Goal: Task Accomplishment & Management: Manage account settings

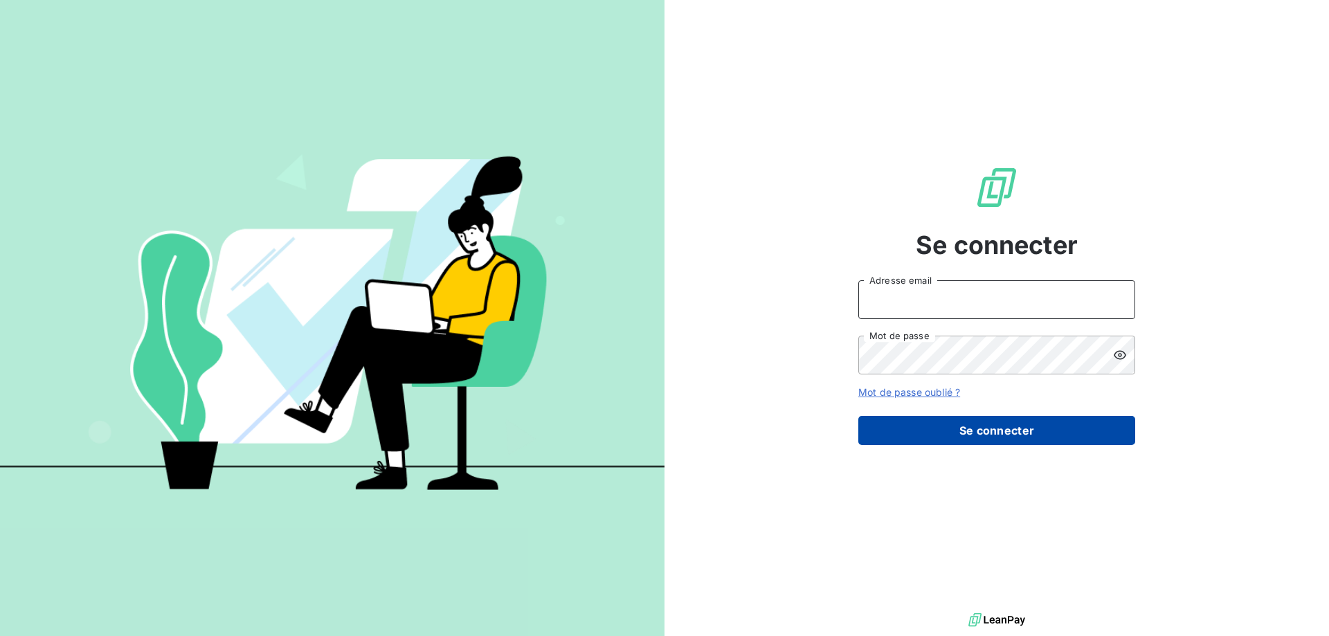
type input "[EMAIL_ADDRESS][DOMAIN_NAME]"
click at [1008, 425] on button "Se connecter" at bounding box center [996, 430] width 277 height 29
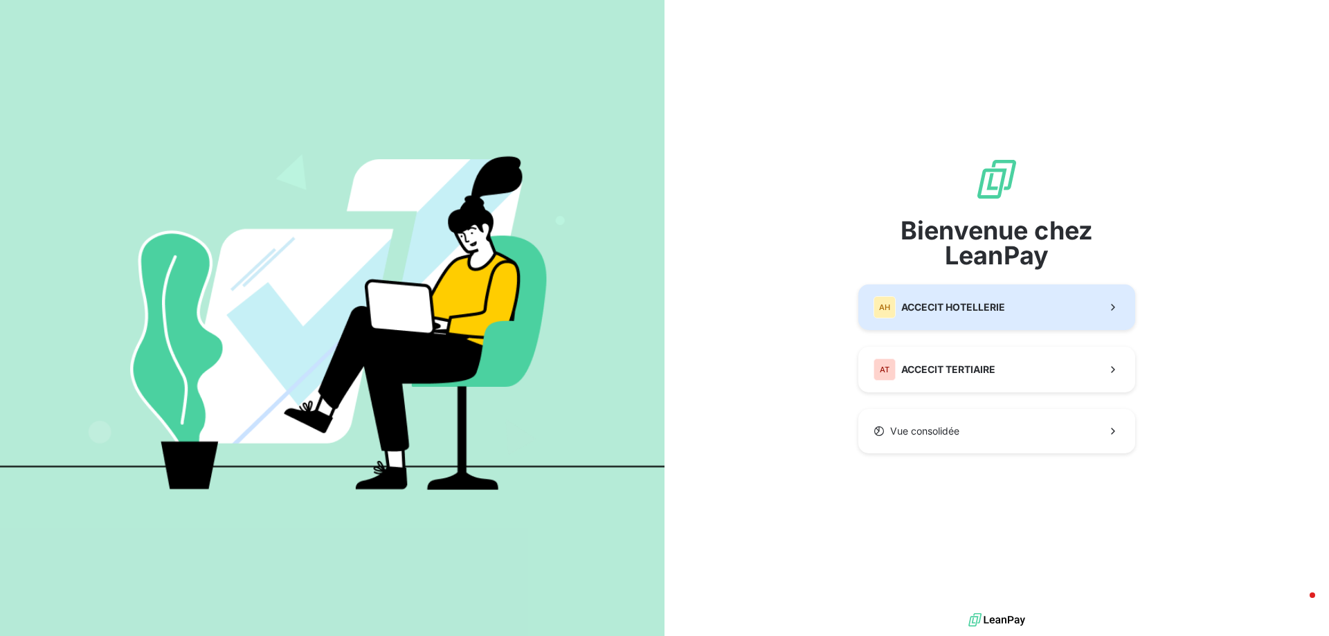
click at [1010, 308] on button "AH ACCECIT HOTELLERIE" at bounding box center [996, 307] width 277 height 46
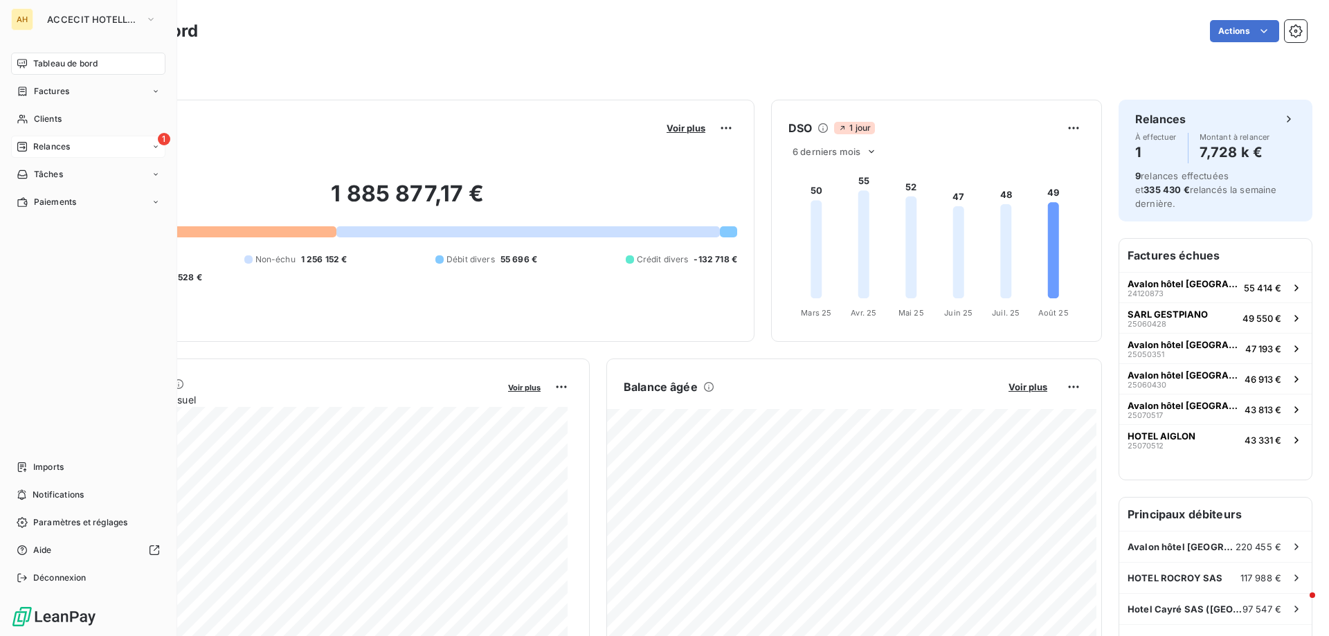
click at [51, 147] on span "Relances" at bounding box center [51, 146] width 37 height 12
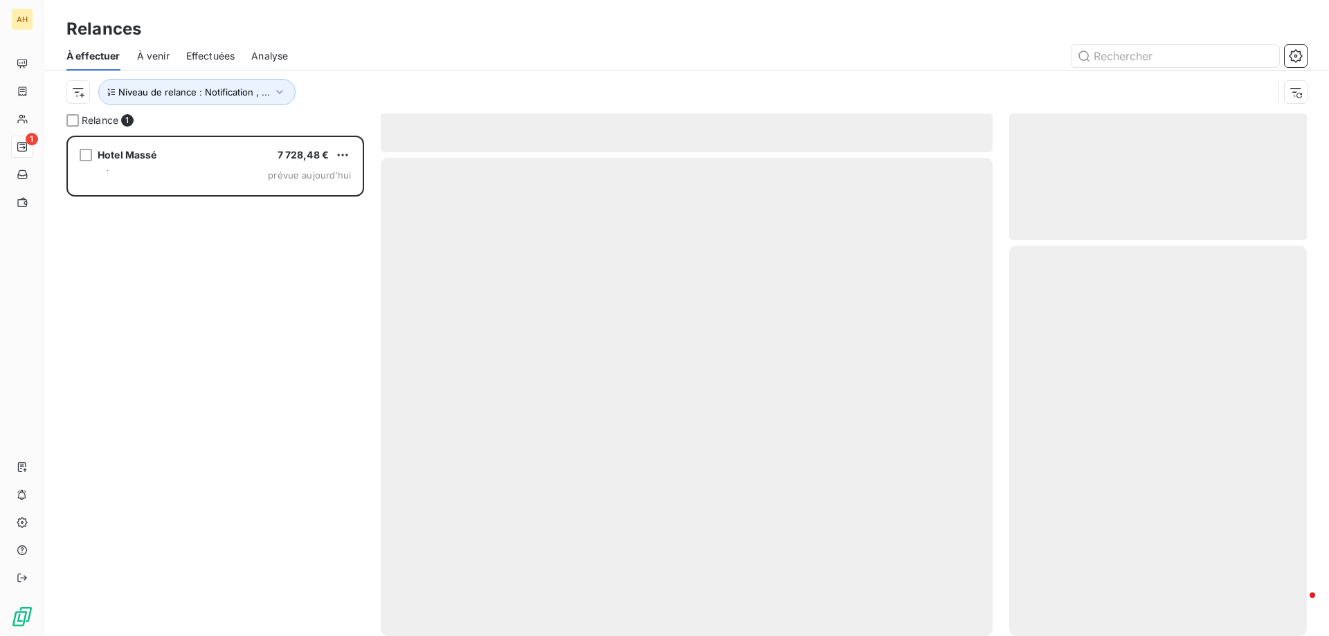
scroll to position [490, 287]
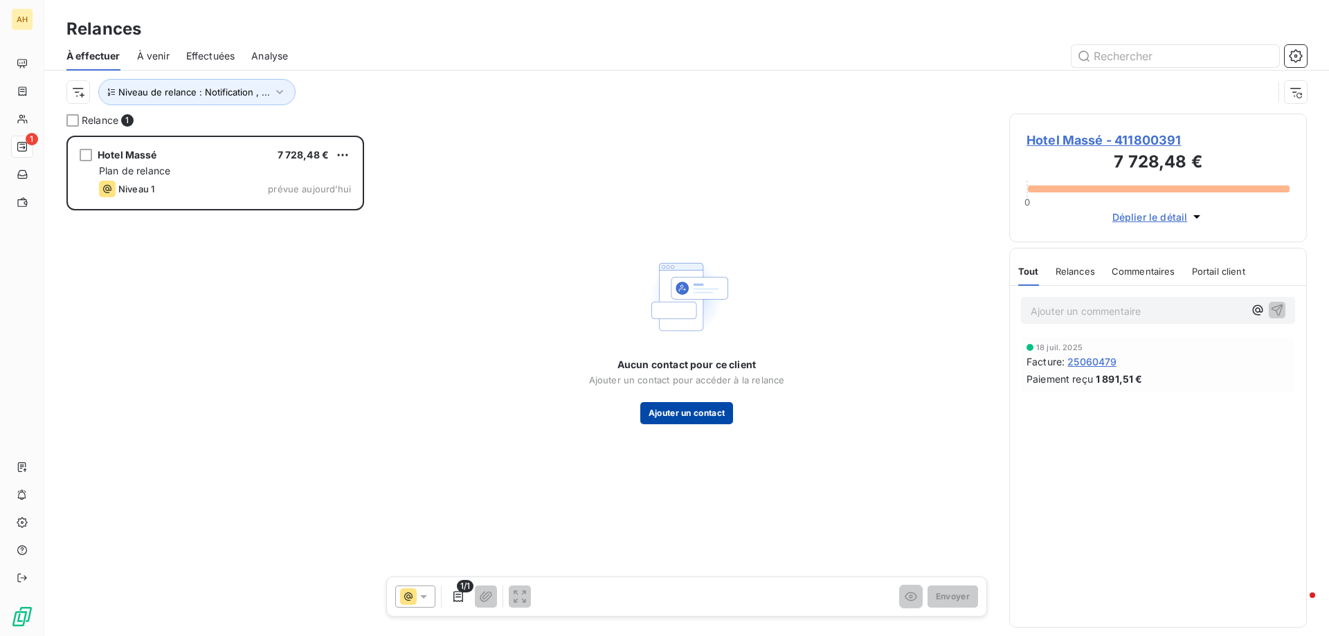
click at [704, 410] on button "Ajouter un contact" at bounding box center [686, 413] width 93 height 22
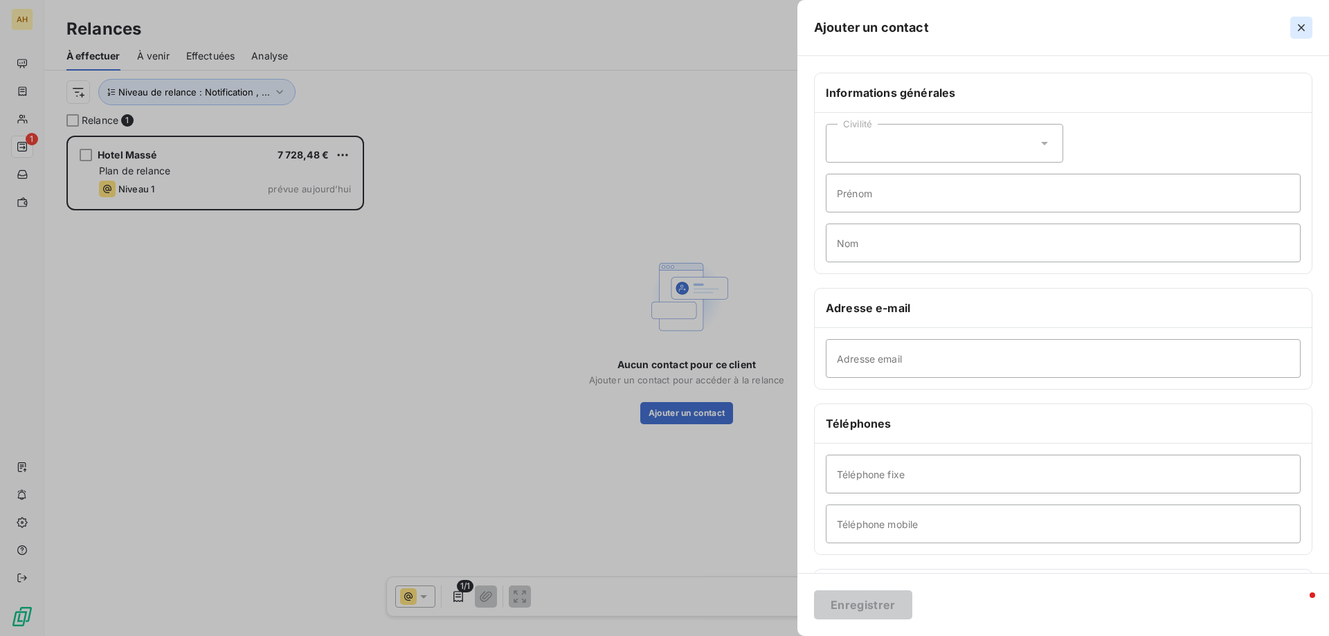
click at [1295, 26] on div at bounding box center [1123, 28] width 378 height 22
click at [1297, 26] on icon "button" at bounding box center [1301, 28] width 14 height 14
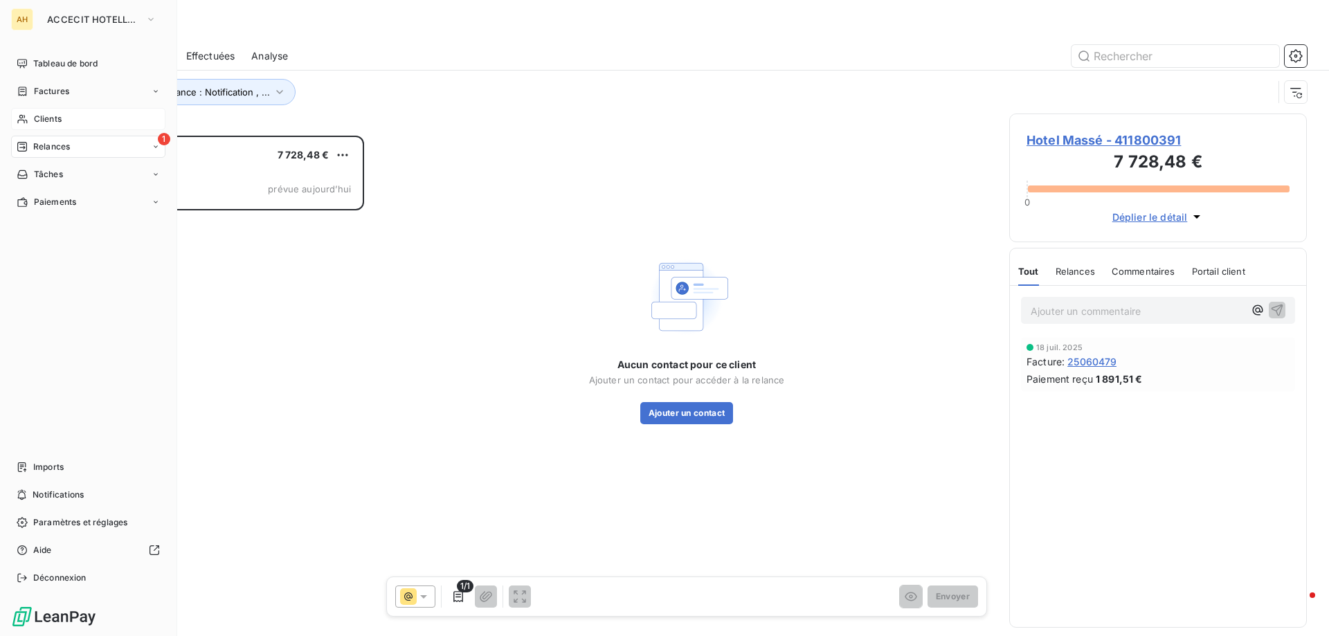
click at [59, 119] on span "Clients" at bounding box center [48, 119] width 28 height 12
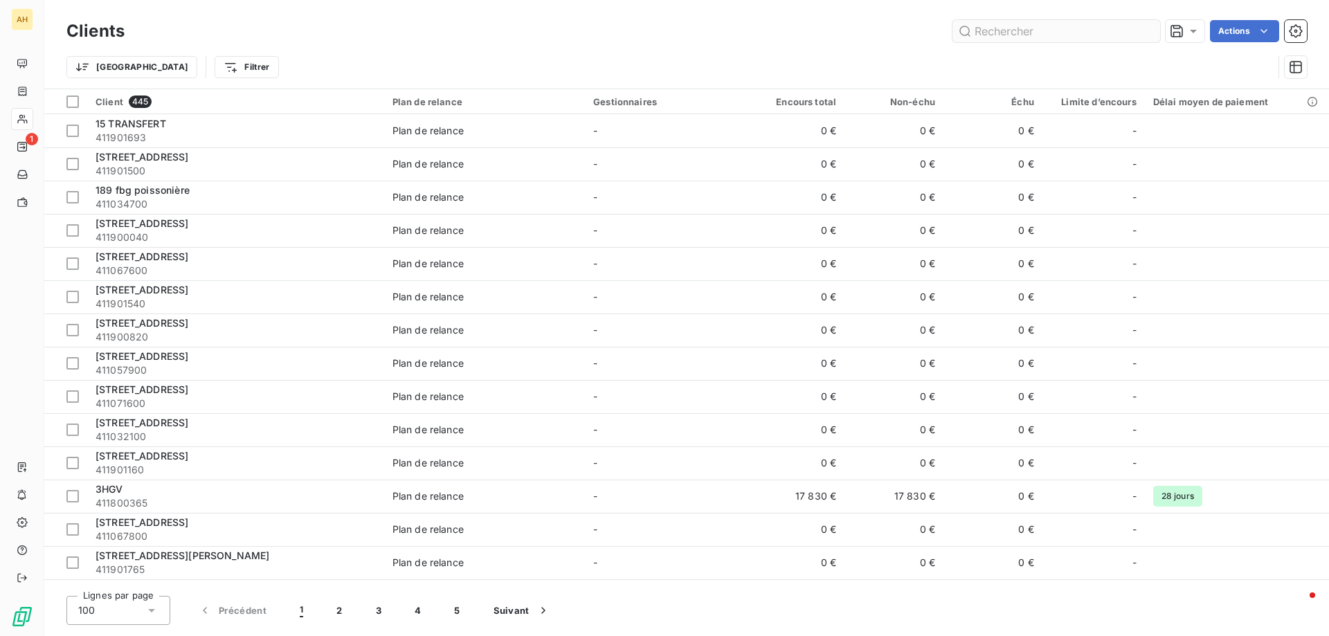
click at [1070, 30] on input "text" at bounding box center [1056, 31] width 208 height 22
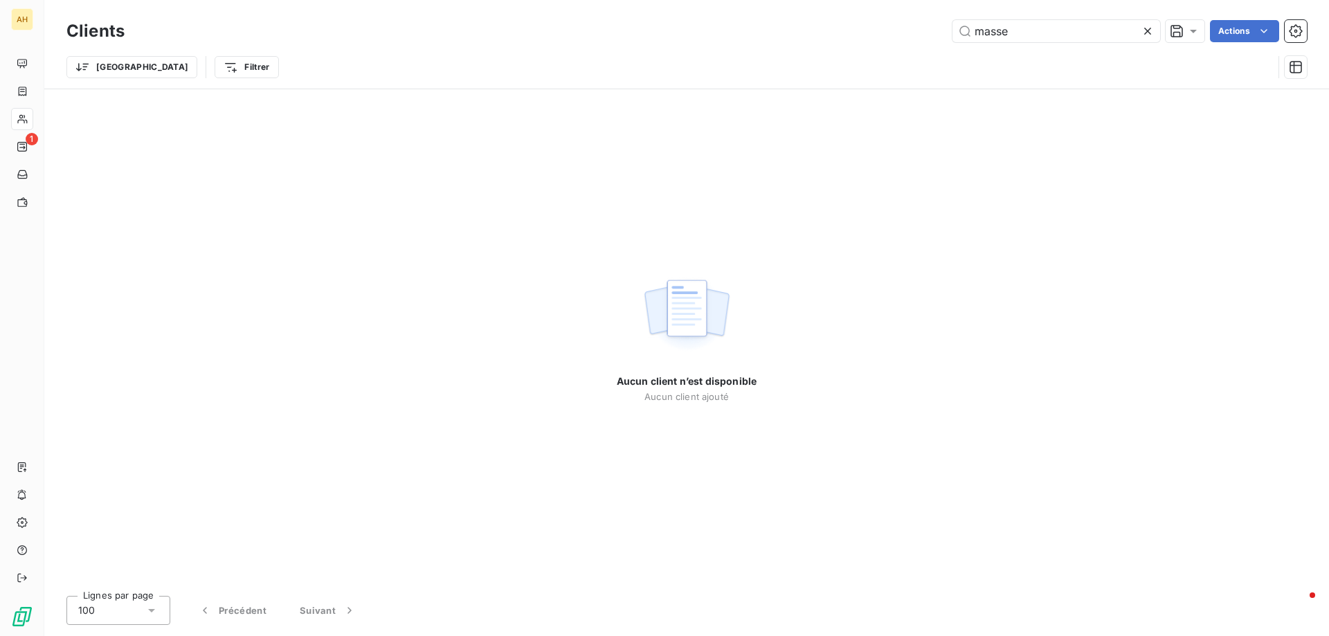
type input "masse"
click at [1143, 28] on icon at bounding box center [1147, 31] width 14 height 14
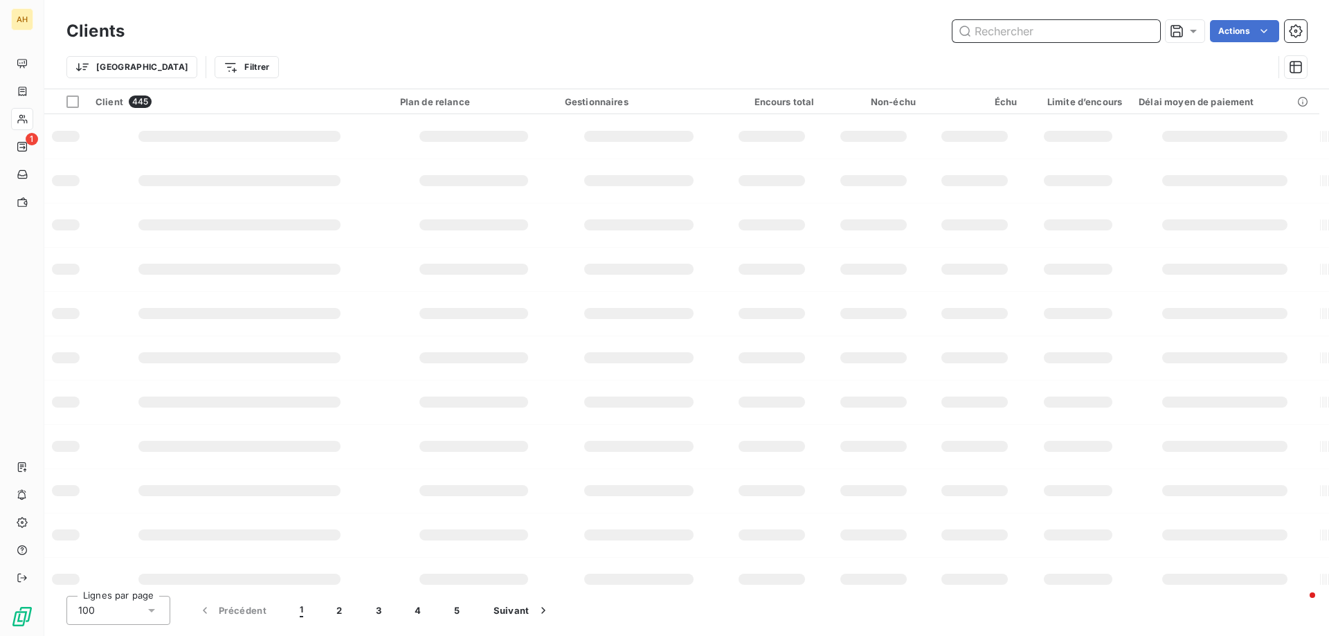
click at [1070, 32] on input "text" at bounding box center [1056, 31] width 208 height 22
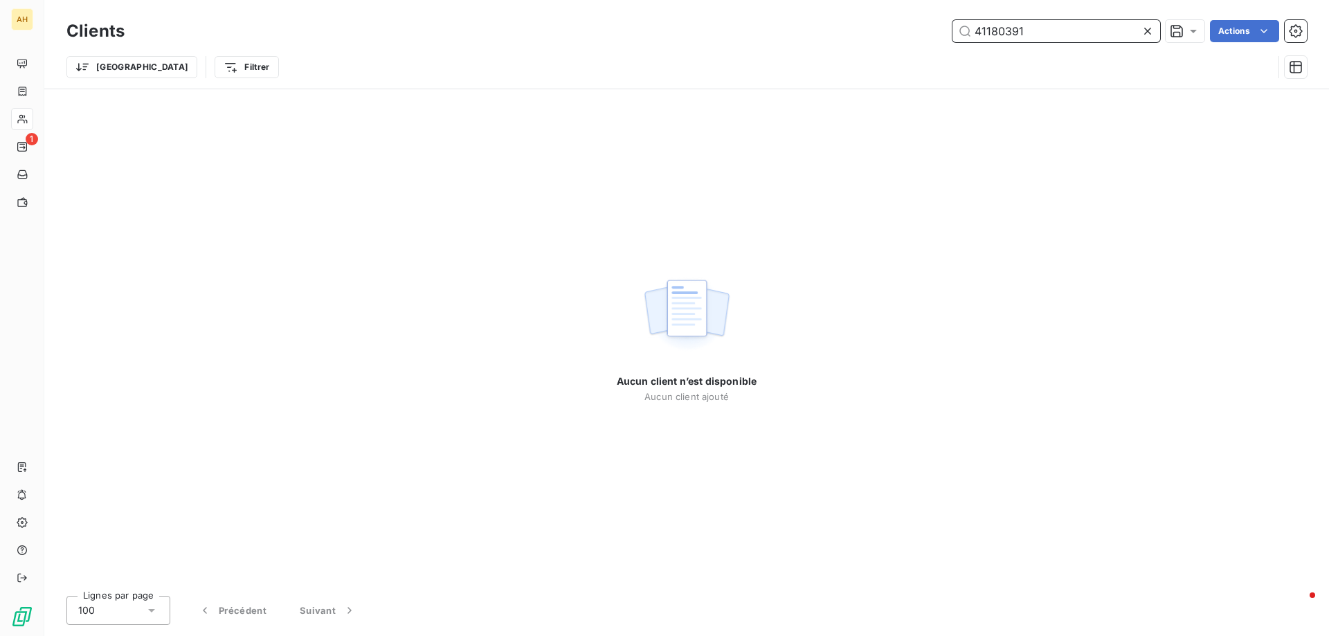
click at [999, 33] on input "41180391" at bounding box center [1056, 31] width 208 height 22
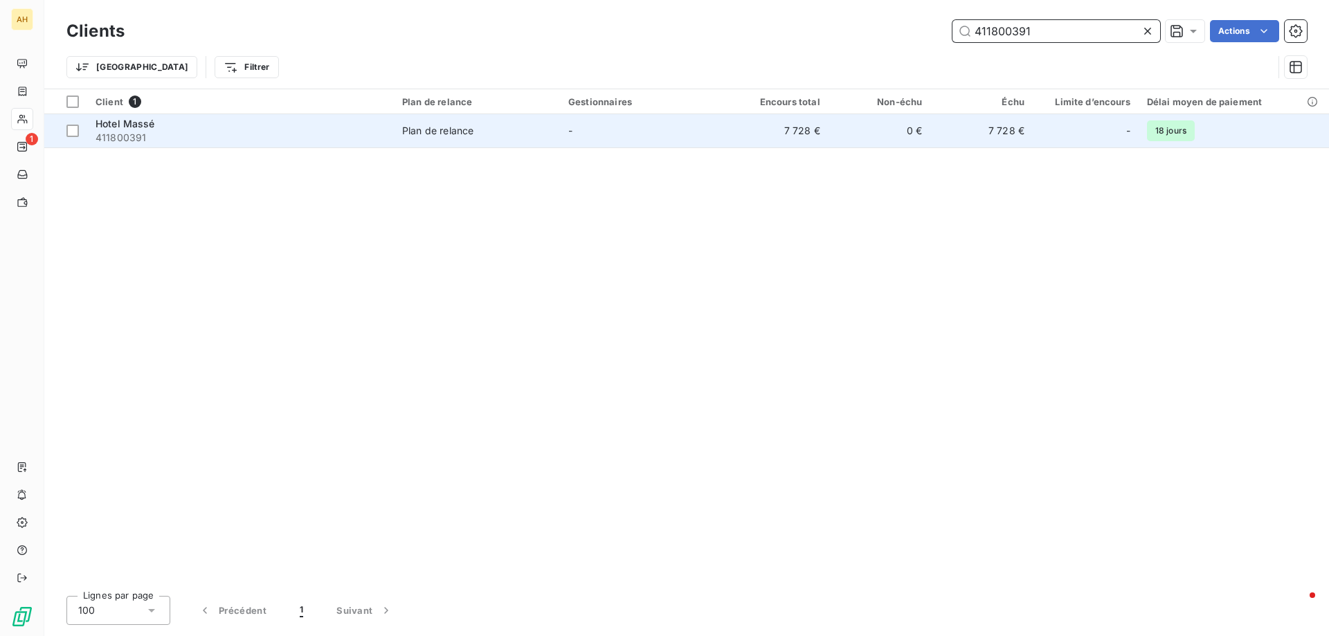
type input "411800391"
click at [127, 121] on span "Hotel Massé" at bounding box center [125, 124] width 60 height 12
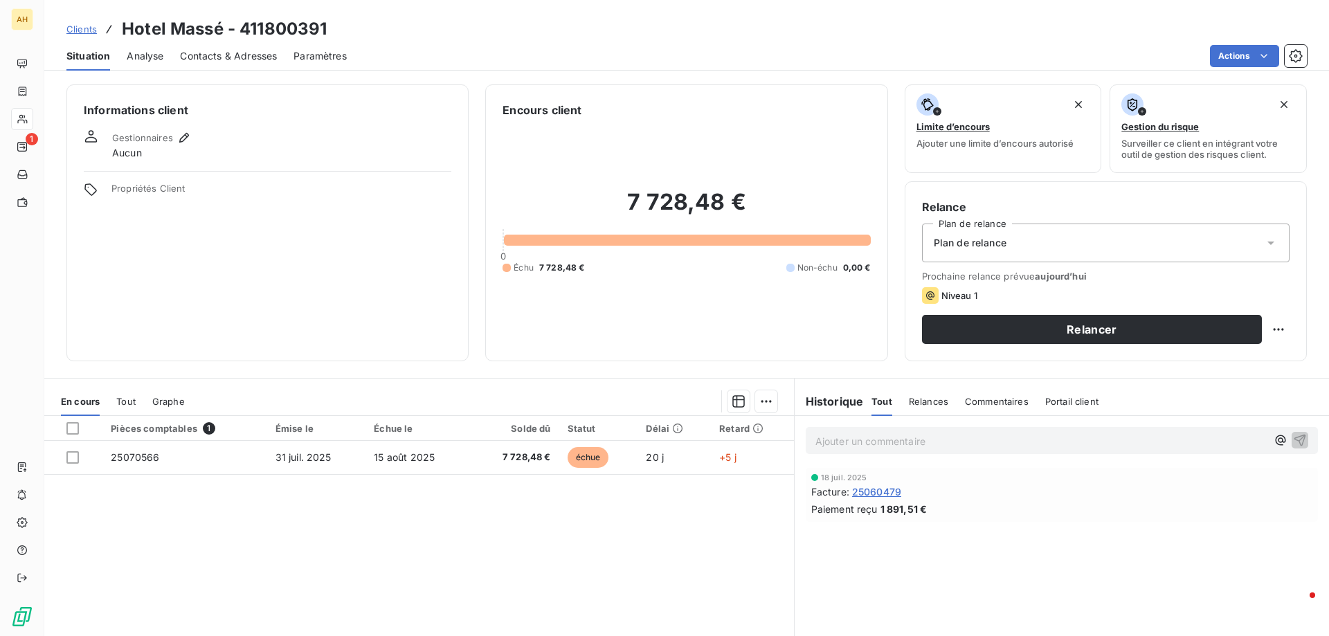
click at [240, 57] on span "Contacts & Adresses" at bounding box center [228, 56] width 97 height 14
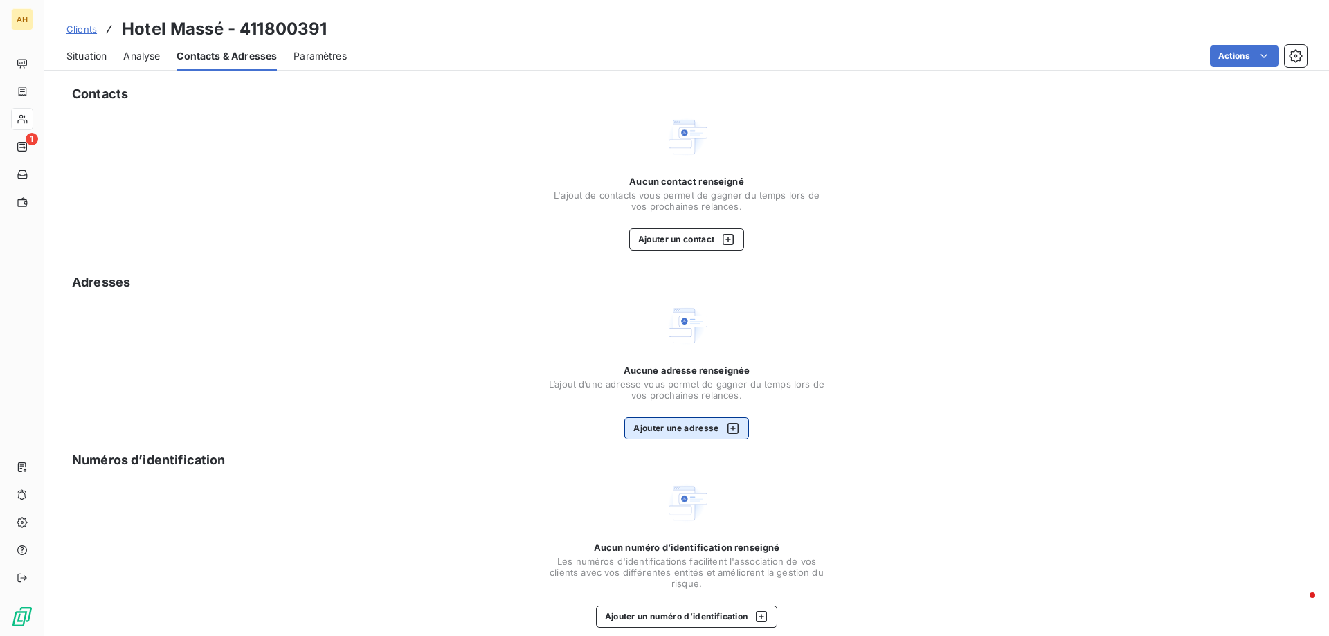
click at [676, 426] on button "Ajouter une adresse" at bounding box center [686, 428] width 124 height 22
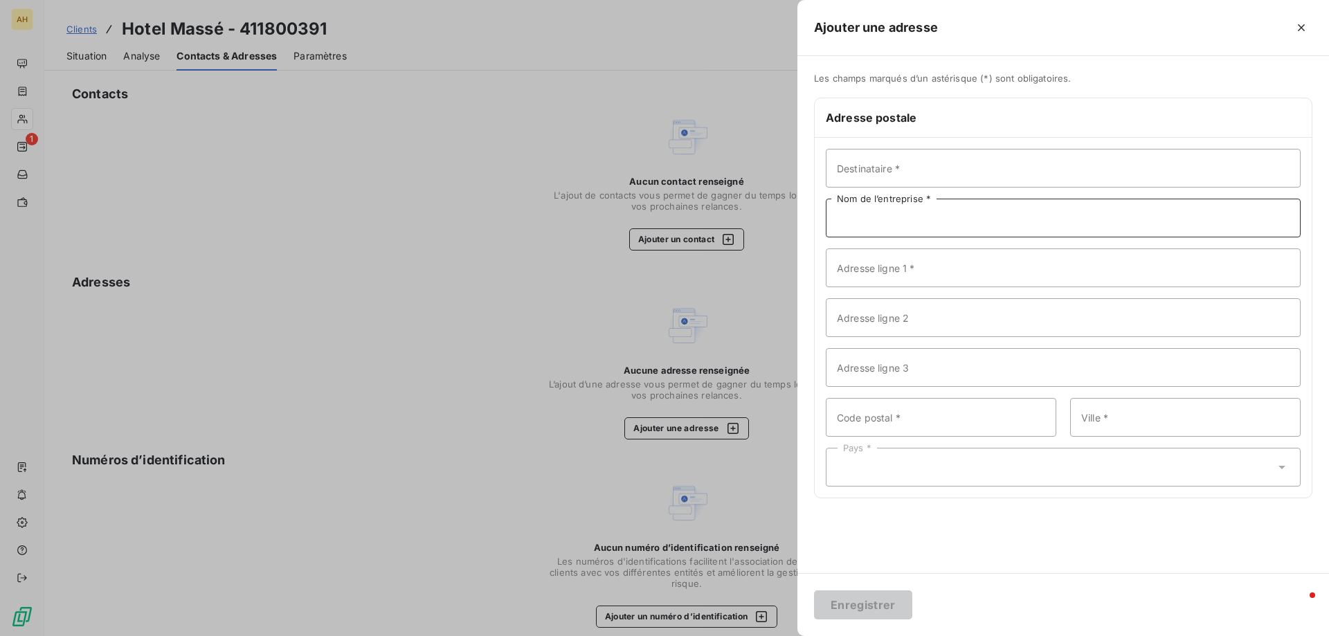
click at [918, 217] on input "Nom de l’entreprise *" at bounding box center [1063, 218] width 475 height 39
paste input "Hotel Massé"
type input "Hotel Massé"
click at [924, 266] on input "Adresse ligne 1 *" at bounding box center [1063, 267] width 475 height 39
paste input "[STREET_ADDRESS][PERSON_NAME]"
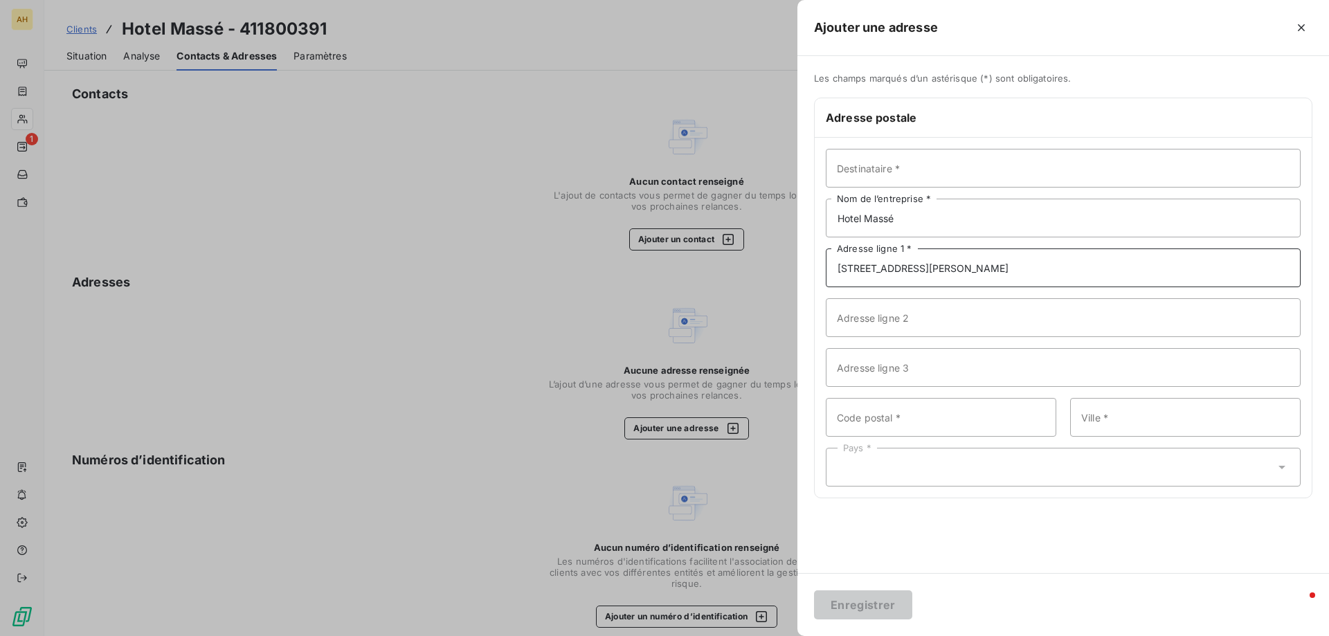
type input "[STREET_ADDRESS][PERSON_NAME]"
click at [886, 419] on input "Code postal *" at bounding box center [941, 417] width 230 height 39
type input "75009"
click at [1140, 411] on input "Ville *" at bounding box center [1185, 417] width 230 height 39
type input "[GEOGRAPHIC_DATA]"
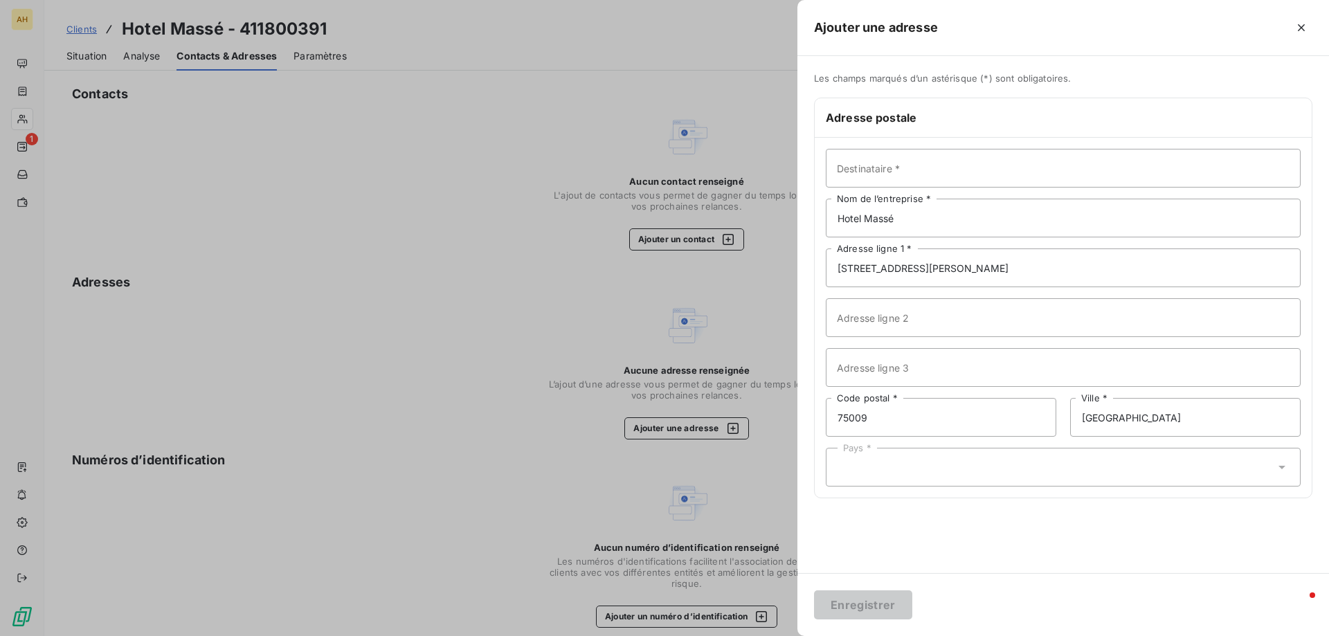
type input "[GEOGRAPHIC_DATA]"
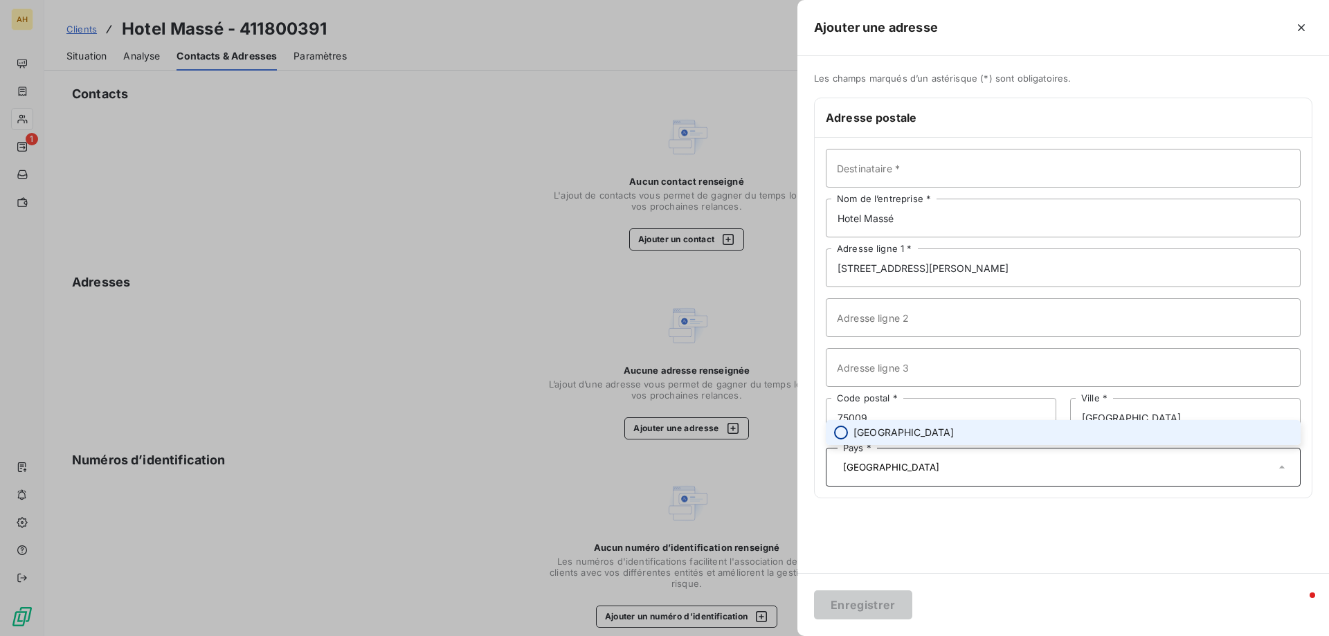
click at [847, 432] on input "radio" at bounding box center [841, 433] width 14 height 14
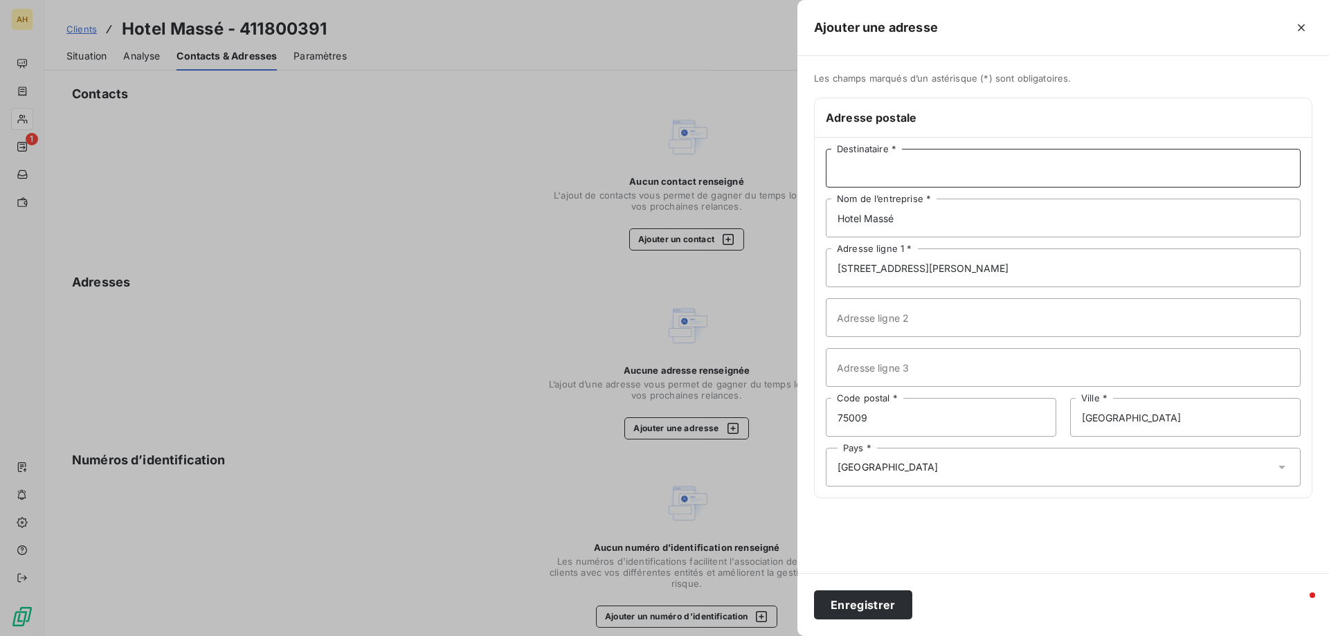
click at [875, 169] on input "Destinataire *" at bounding box center [1063, 168] width 475 height 39
paste input "Taslé d'[PERSON_NAME]"
type input "Taslé [PERSON_NAME]"
click at [856, 603] on button "Enregistrer" at bounding box center [863, 604] width 98 height 29
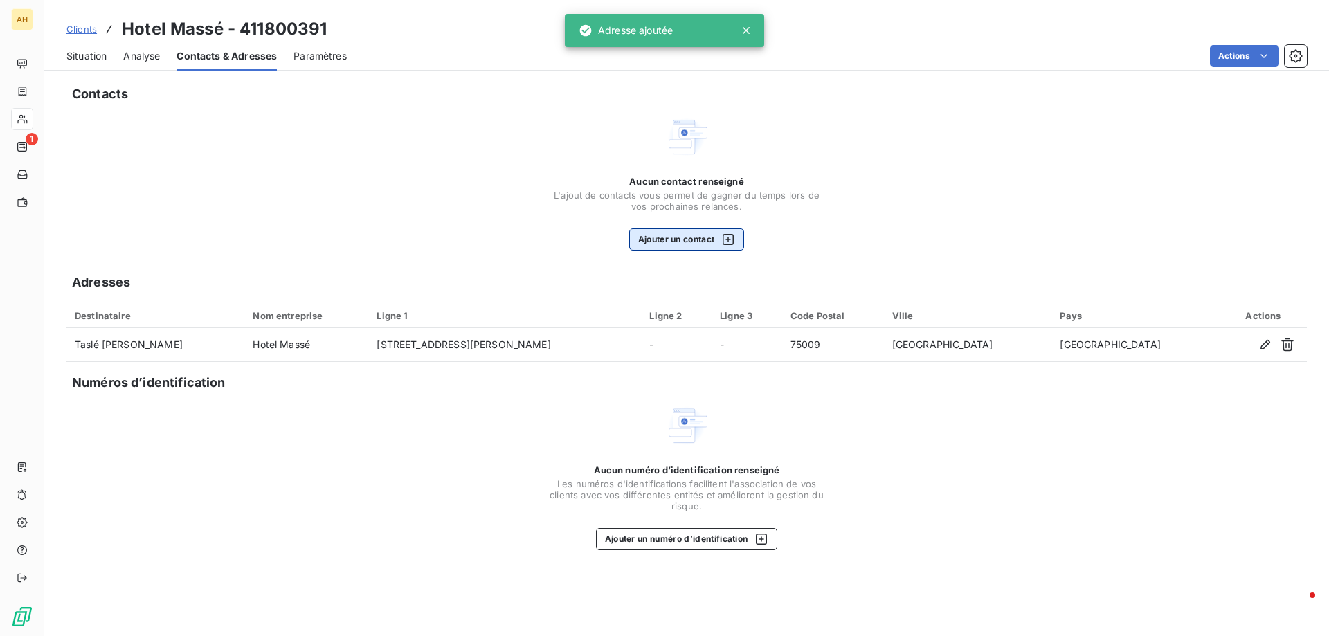
click at [669, 239] on button "Ajouter un contact" at bounding box center [687, 239] width 116 height 22
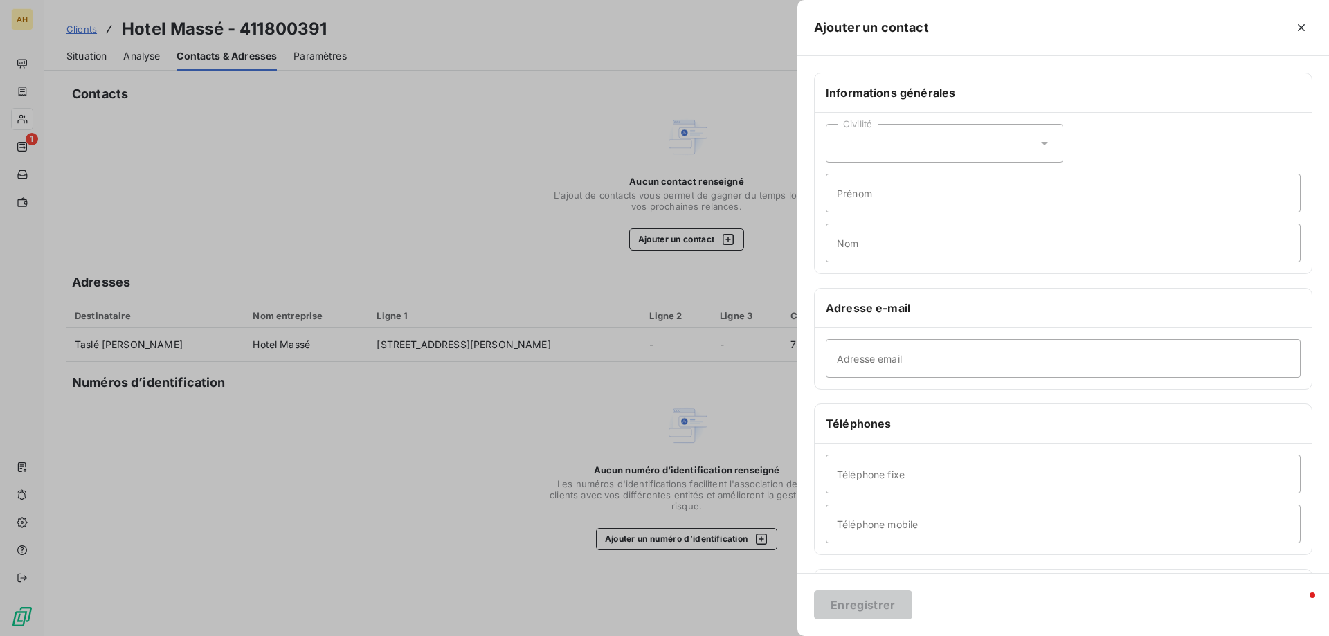
click at [883, 143] on div "Civilité" at bounding box center [944, 143] width 237 height 39
click at [859, 200] on span "Monsieur" at bounding box center [874, 203] width 42 height 13
click at [889, 196] on input "Prénom" at bounding box center [1063, 193] width 475 height 39
type input "[PERSON_NAME]"
paste input "Taslé d'[PERSON_NAME]"
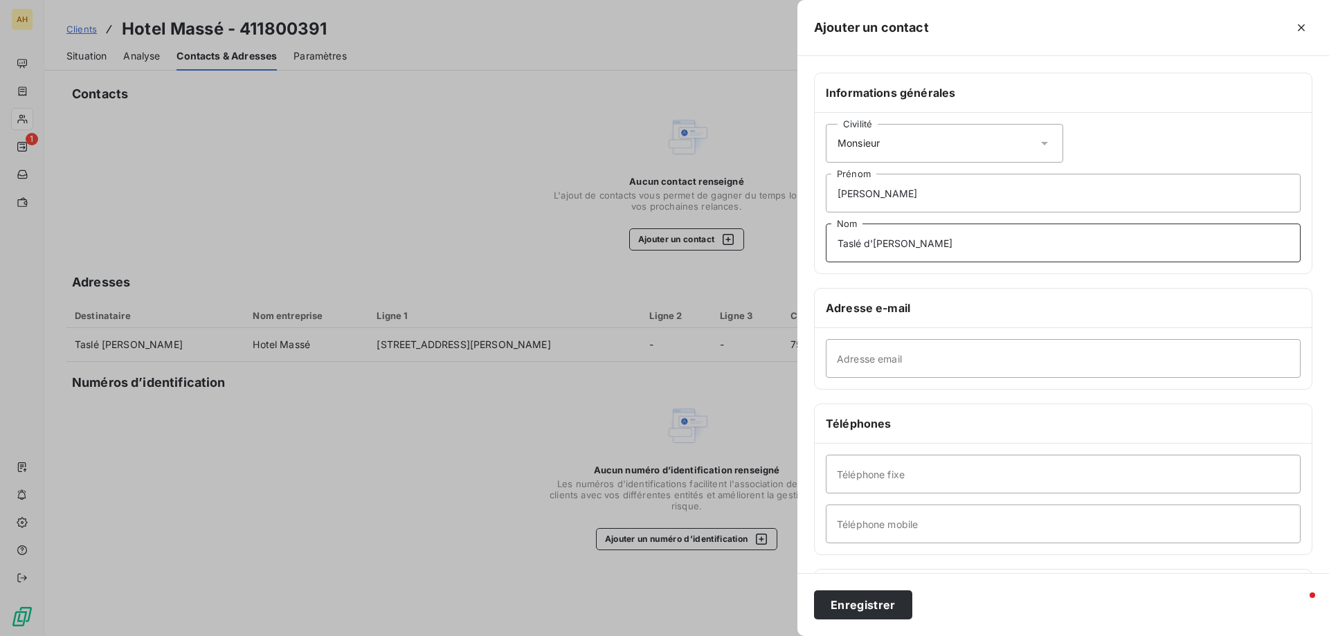
type input "Taslé d'[PERSON_NAME]"
click at [909, 352] on input "Adresse email" at bounding box center [1063, 358] width 475 height 39
click at [878, 353] on input "Adresse email" at bounding box center [1063, 358] width 475 height 39
paste input "[EMAIL_ADDRESS][DOMAIN_NAME]"
type input "[EMAIL_ADDRESS][DOMAIN_NAME]"
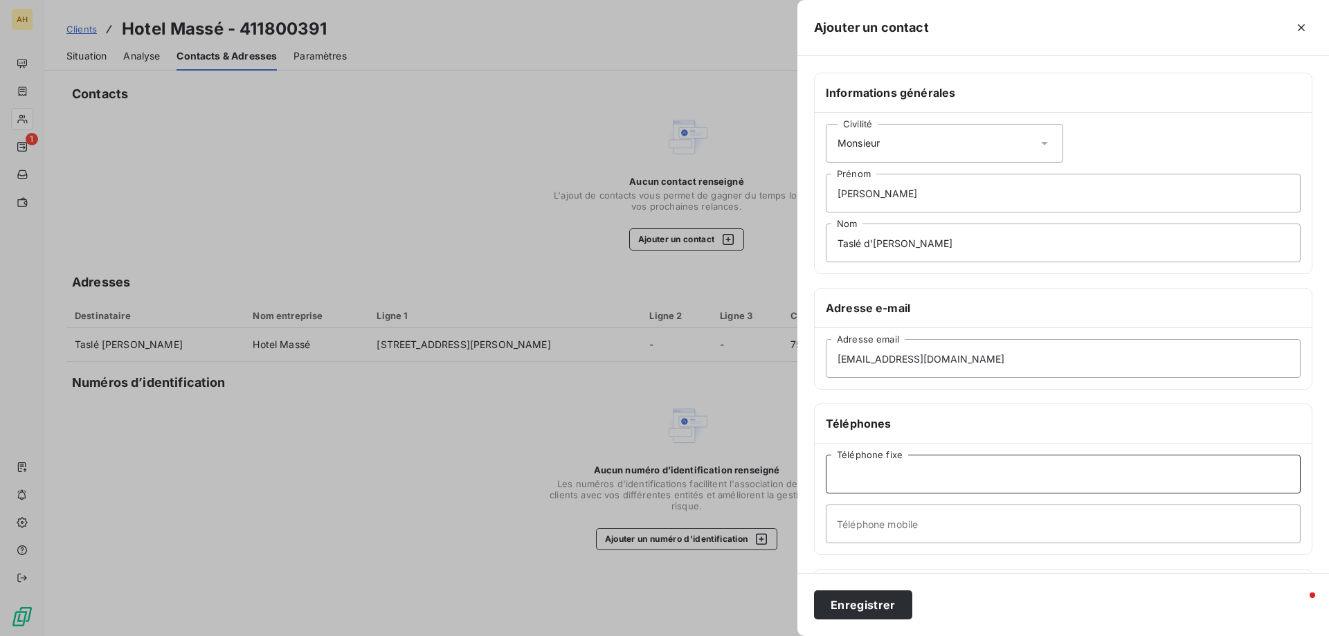
click at [895, 475] on input "Téléphone fixe" at bounding box center [1063, 474] width 475 height 39
type input "0189893232"
click at [855, 605] on button "Enregistrer" at bounding box center [863, 604] width 98 height 29
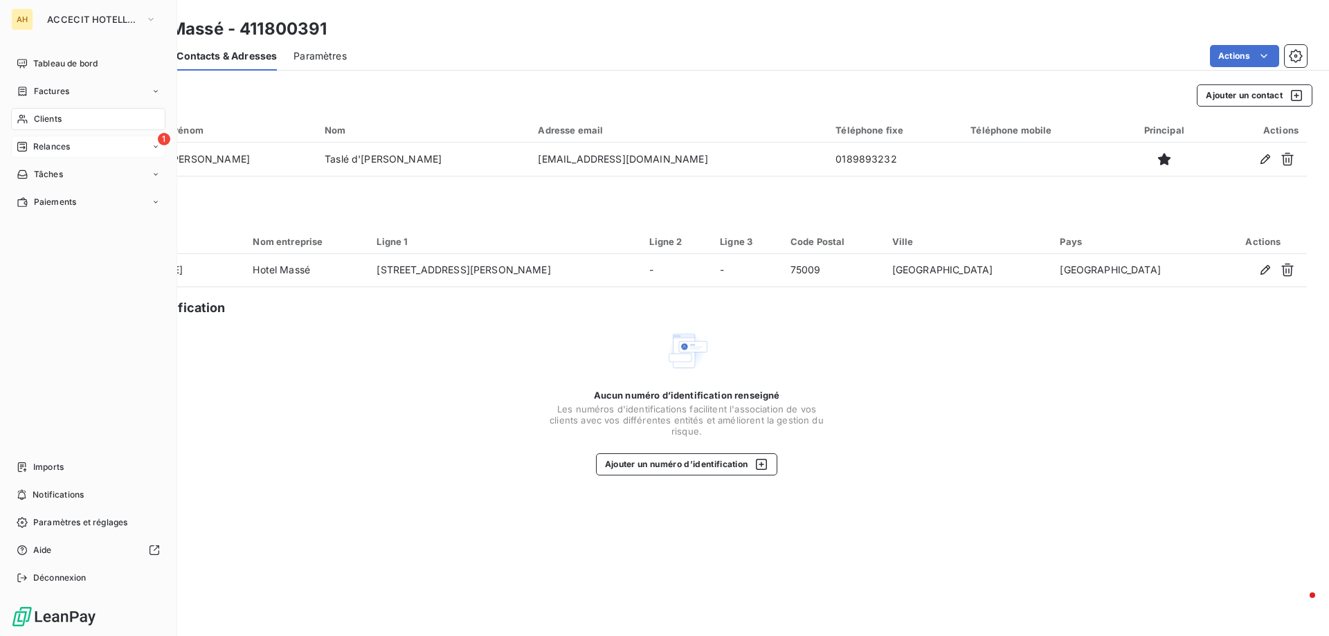
click at [74, 149] on div "1 Relances" at bounding box center [88, 147] width 154 height 22
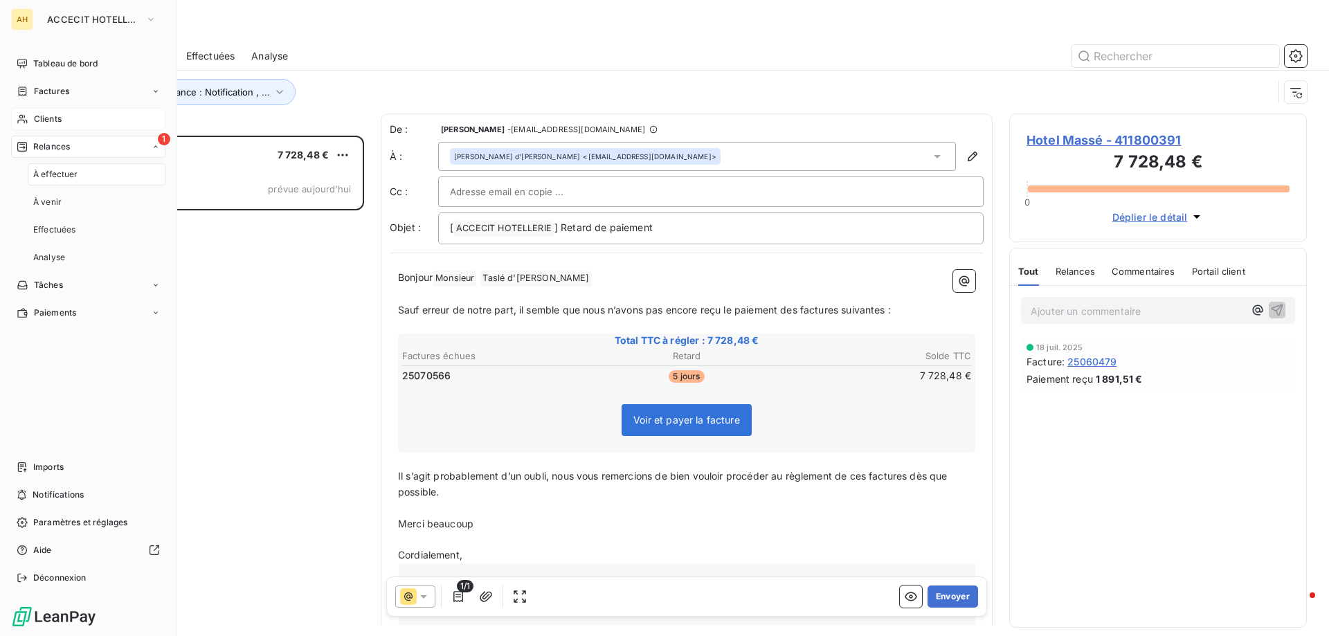
scroll to position [490, 287]
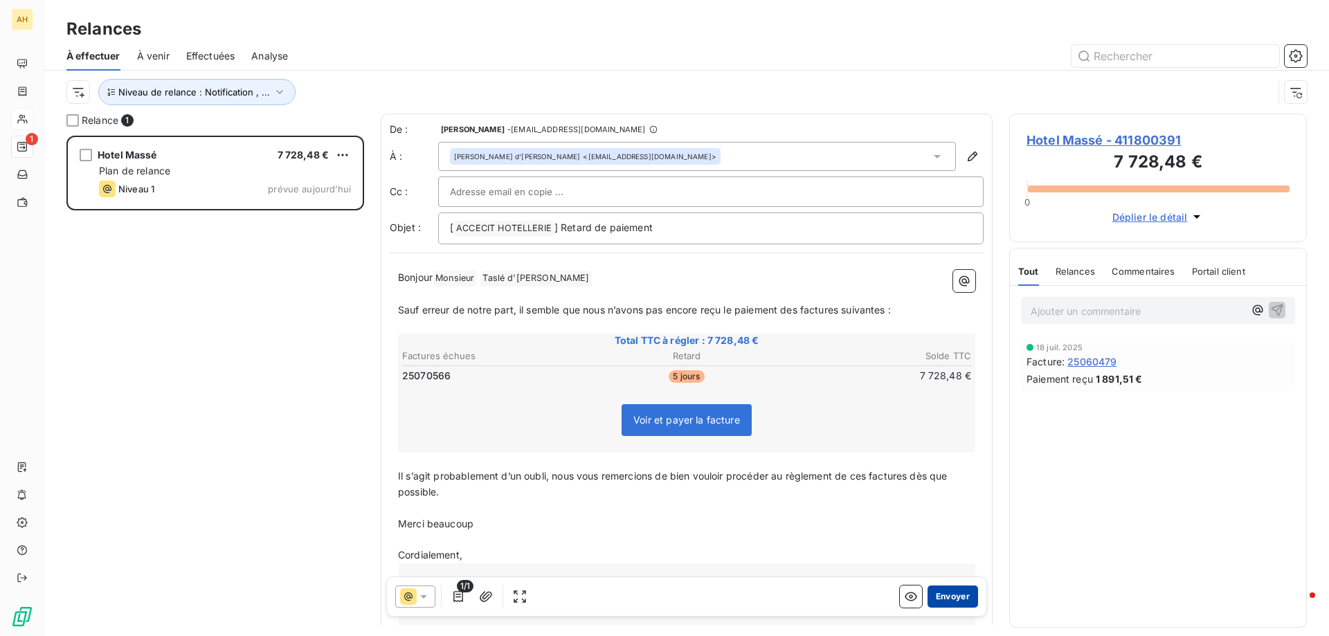
click at [954, 598] on button "Envoyer" at bounding box center [952, 596] width 51 height 22
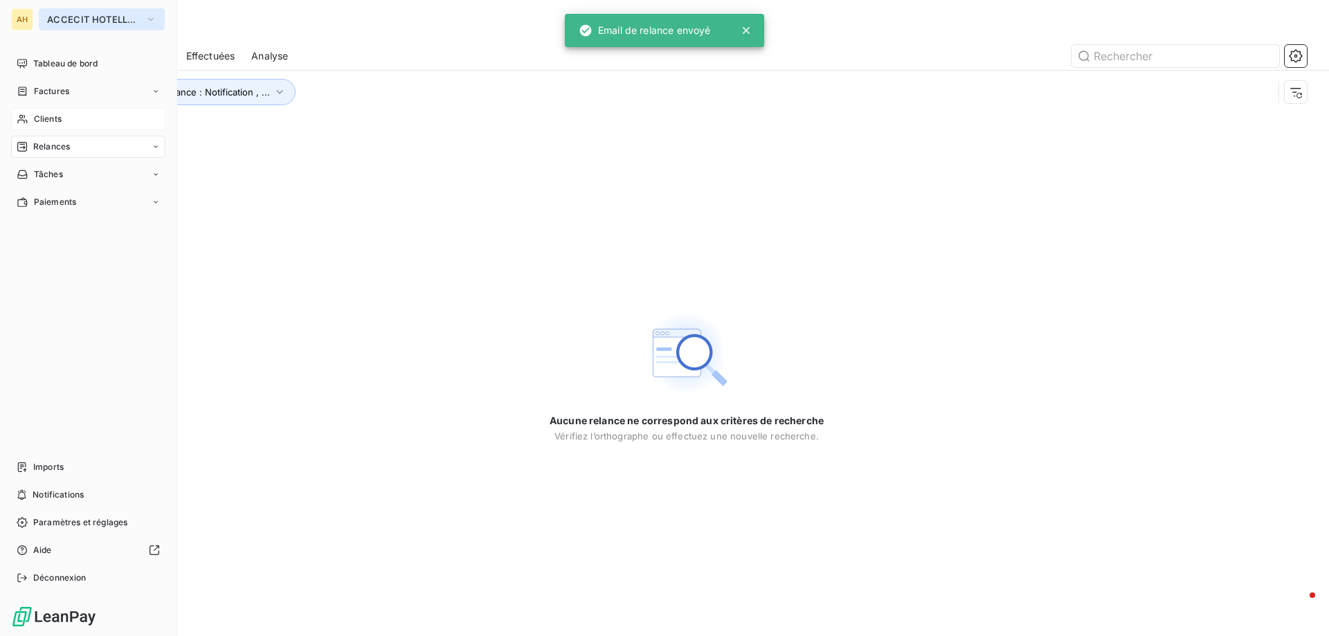
click at [75, 27] on button "ACCECIT HOTELLERIE" at bounding box center [102, 19] width 126 height 22
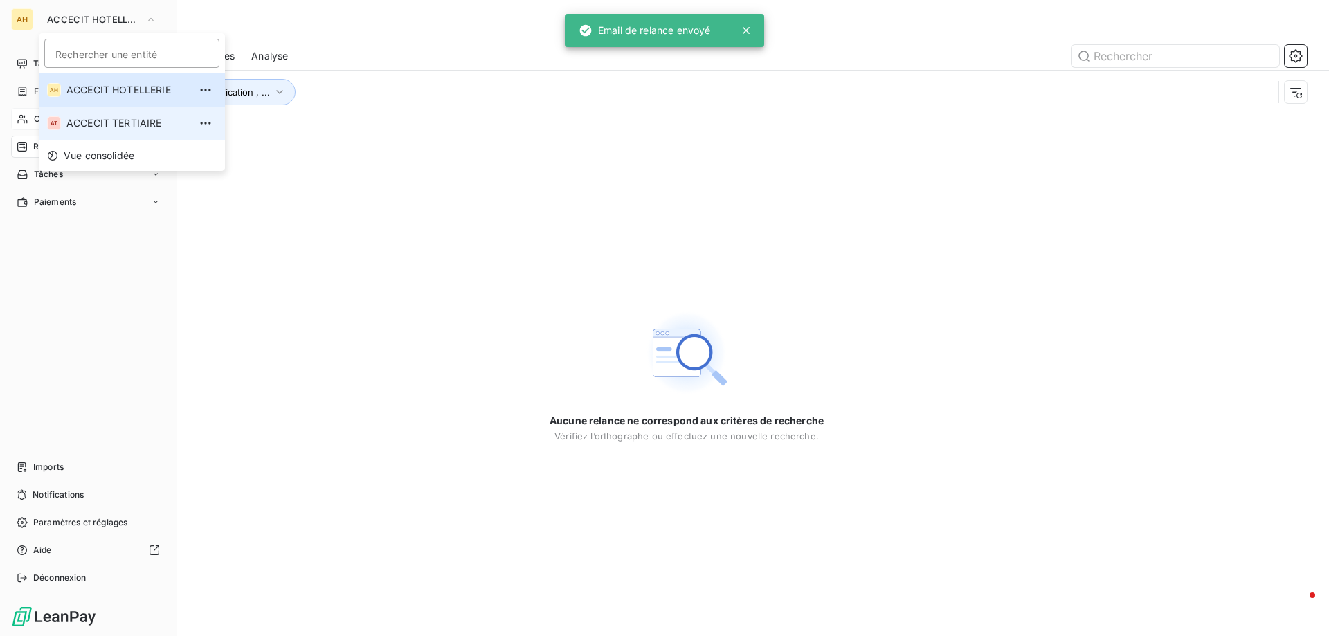
click at [120, 132] on li "AT ACCECIT TERTIAIRE" at bounding box center [132, 123] width 186 height 33
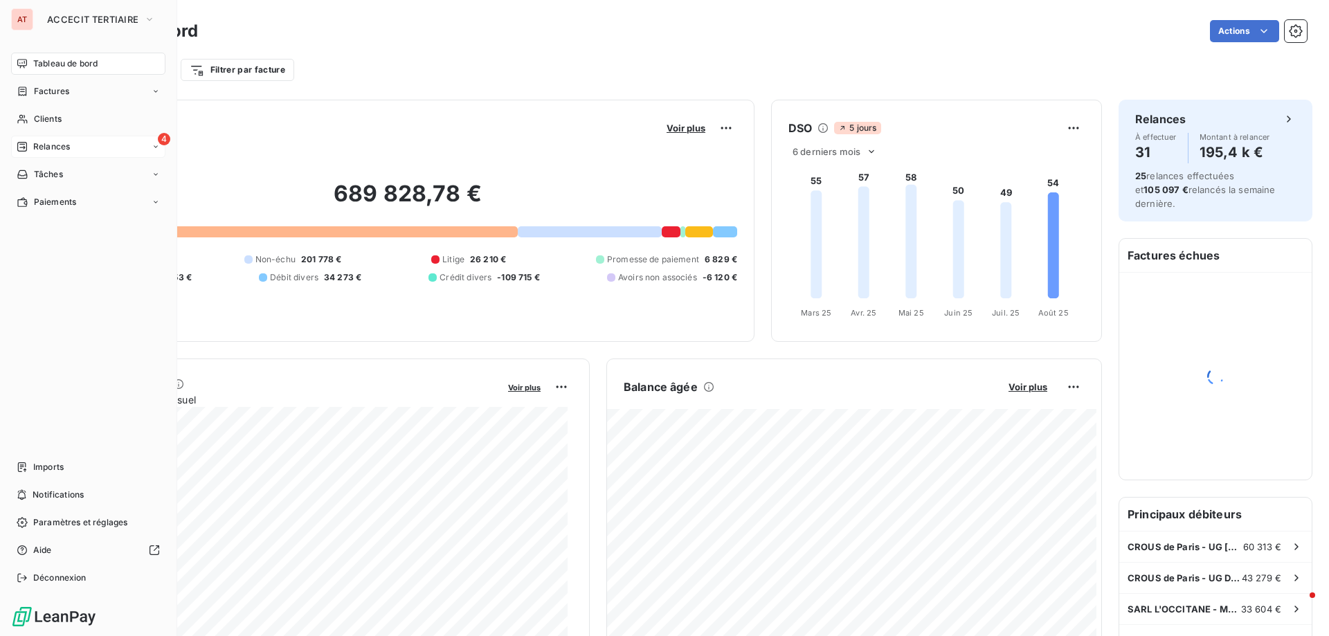
click at [57, 149] on span "Relances" at bounding box center [51, 146] width 37 height 12
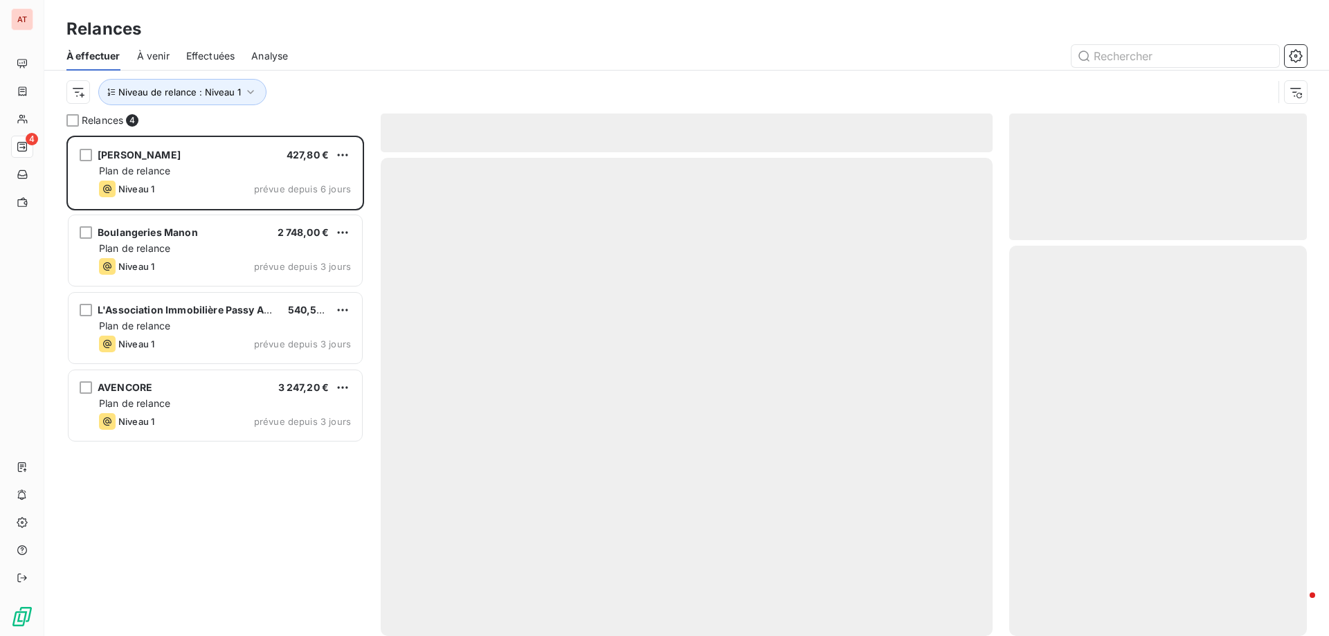
scroll to position [490, 287]
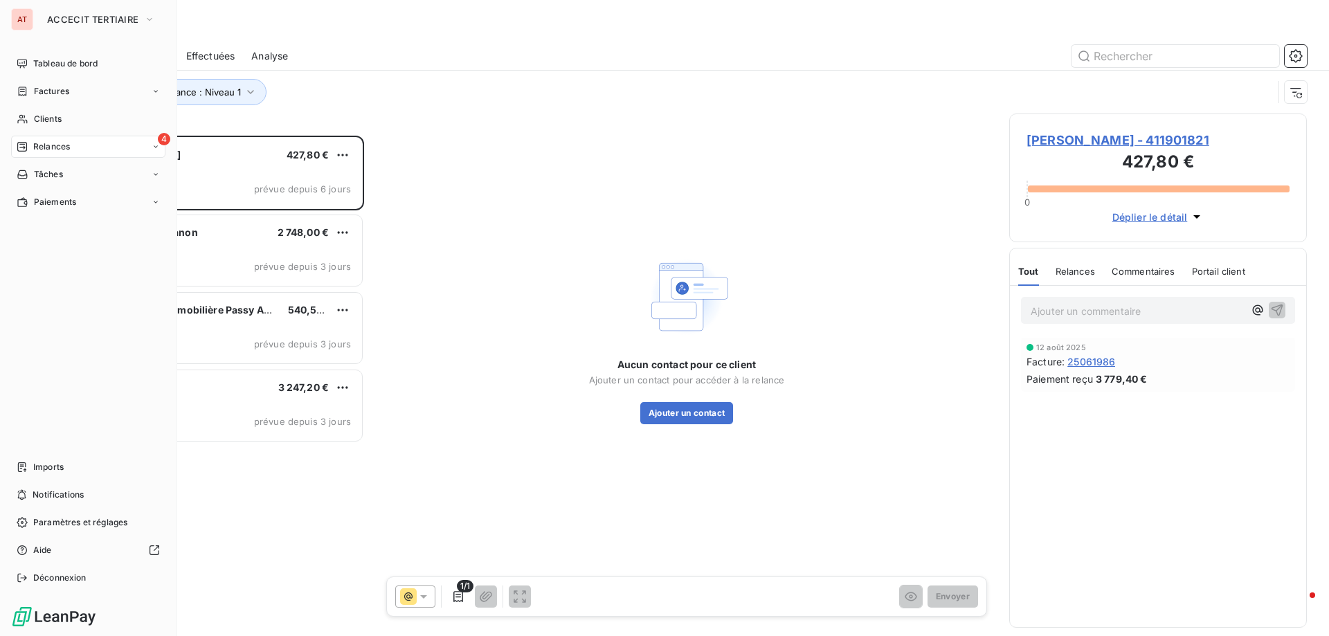
click at [27, 19] on div "AT" at bounding box center [22, 19] width 22 height 22
click at [107, 13] on button "ACCECIT TERTIAIRE" at bounding box center [101, 19] width 125 height 22
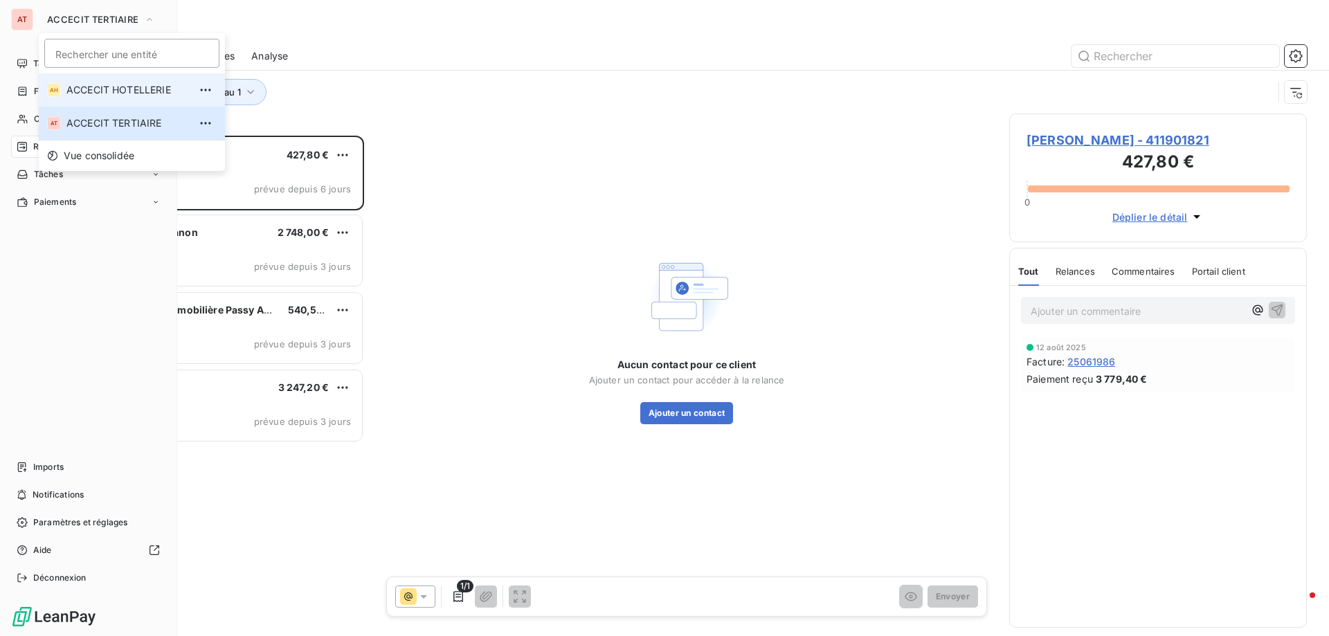
click at [136, 92] on span "ACCECIT HOTELLERIE" at bounding box center [127, 90] width 122 height 14
